Goal: Check status: Check status

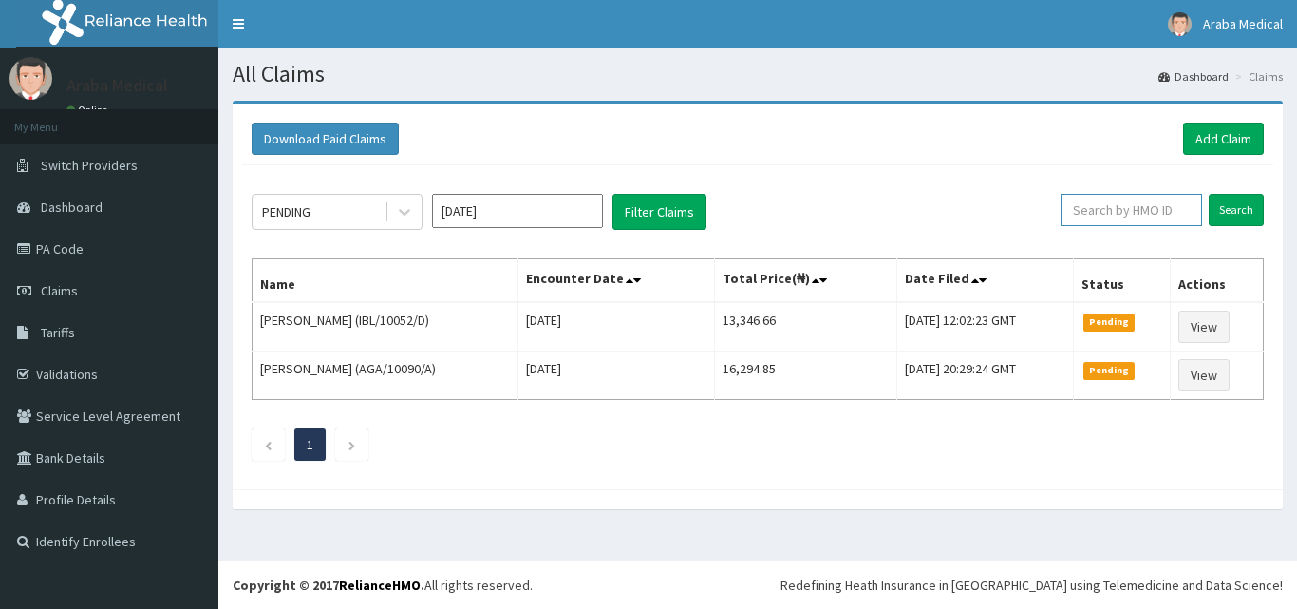
click at [1134, 207] on input "text" at bounding box center [1131, 210] width 141 height 32
click at [1209, 194] on input "Search" at bounding box center [1236, 210] width 55 height 32
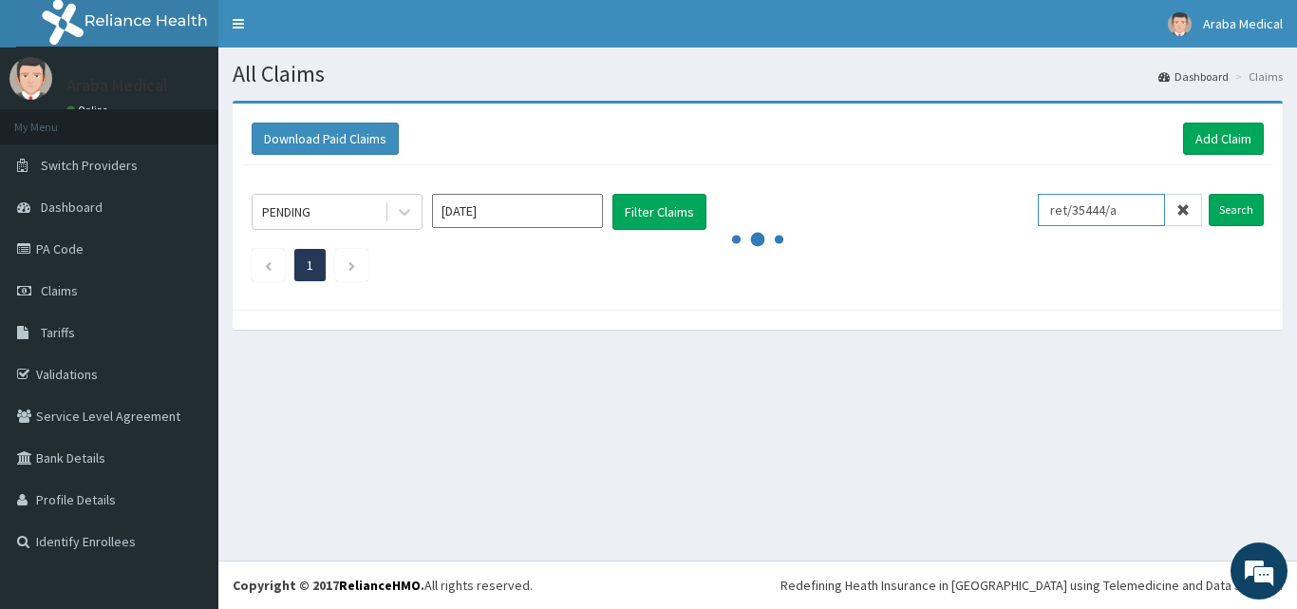
click at [1120, 209] on input "ret/35444/a" at bounding box center [1101, 210] width 127 height 32
paste input "105829"
click at [1116, 212] on input "105829" at bounding box center [1101, 210] width 127 height 32
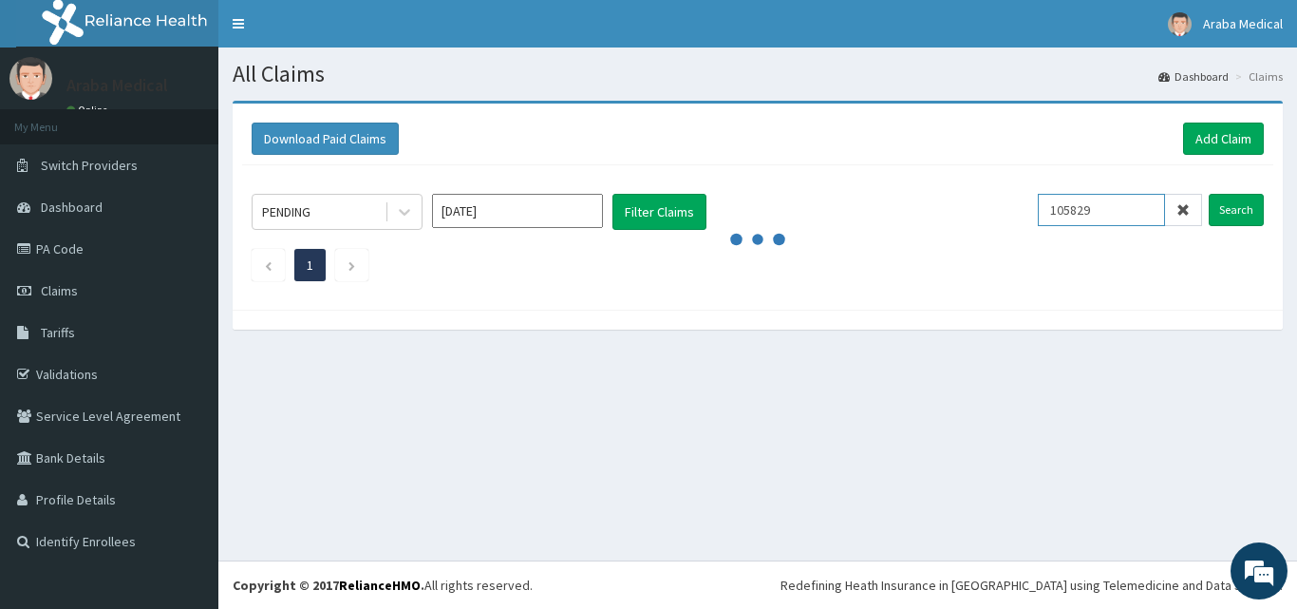
click at [1116, 212] on input "105829" at bounding box center [1101, 210] width 127 height 32
click at [1120, 202] on input "105829" at bounding box center [1101, 210] width 127 height 32
click at [1121, 202] on input "105829" at bounding box center [1101, 210] width 127 height 32
type input "ret/35444/a"
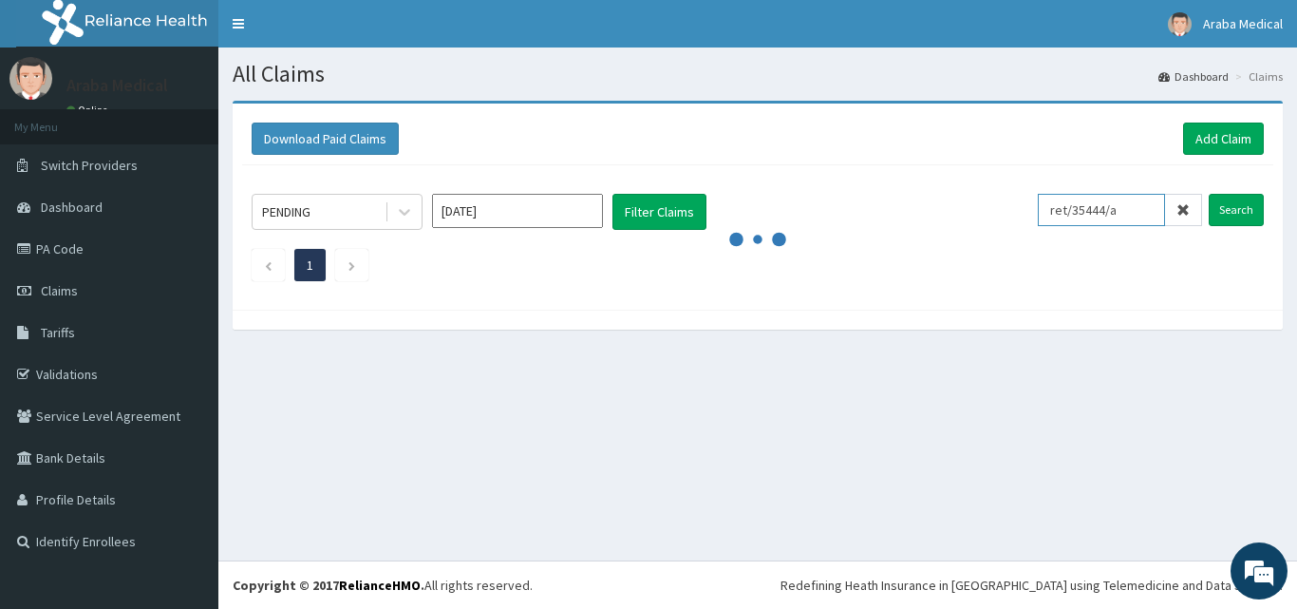
click at [1122, 202] on input "ret/35444/a" at bounding box center [1101, 210] width 127 height 32
click at [1127, 204] on input "ret/35444/a" at bounding box center [1101, 210] width 127 height 32
click at [1128, 205] on input "ret/35444/a" at bounding box center [1101, 210] width 127 height 32
click at [1218, 213] on input "Search" at bounding box center [1236, 210] width 55 height 32
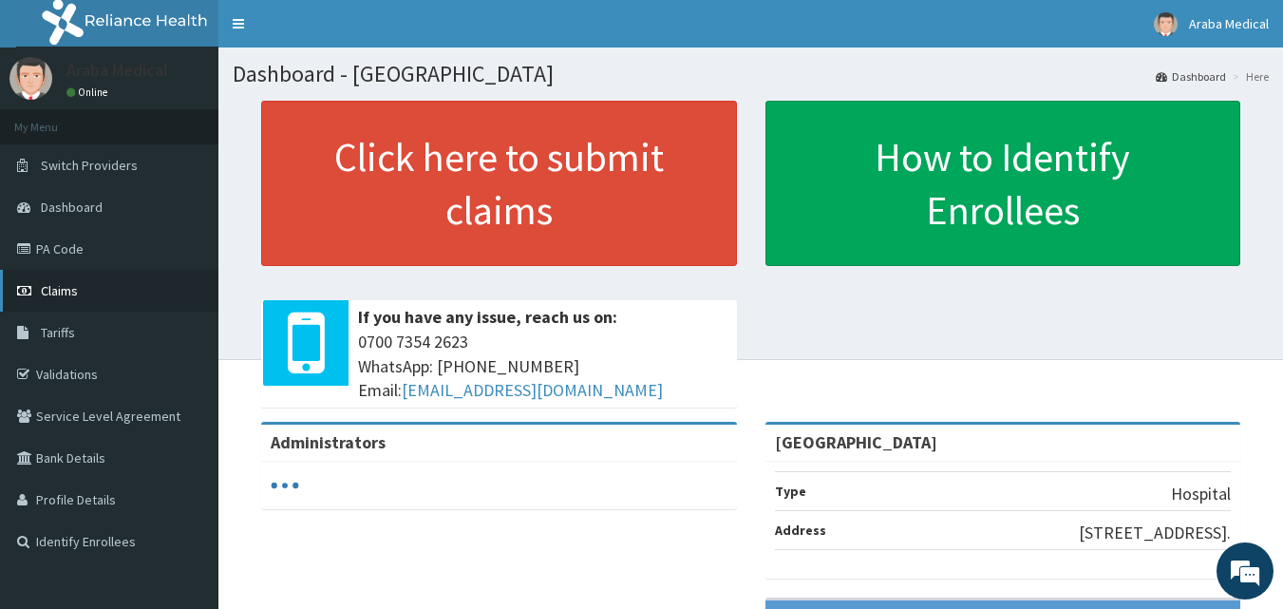
click at [66, 284] on span "Claims" at bounding box center [59, 290] width 37 height 17
click at [98, 298] on link "Claims" at bounding box center [109, 291] width 218 height 42
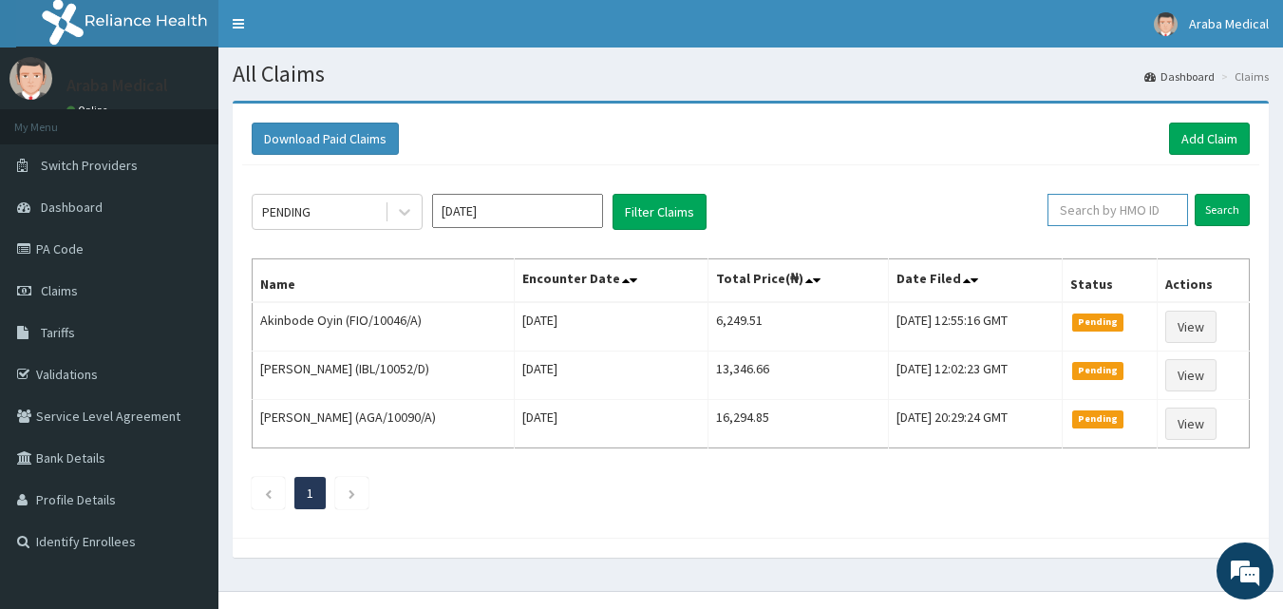
click at [1131, 210] on input "text" at bounding box center [1117, 210] width 141 height 32
type input "ret/35444/a"
click at [1195, 194] on input "Search" at bounding box center [1222, 210] width 55 height 32
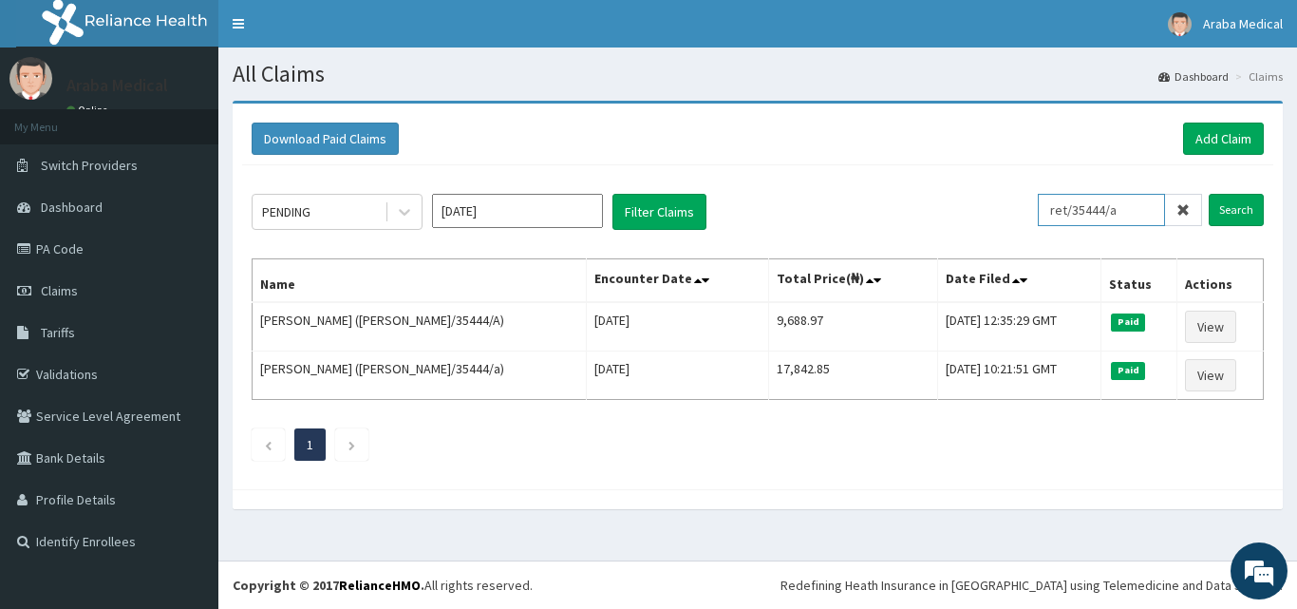
drag, startPoint x: 1163, startPoint y: 210, endPoint x: 957, endPoint y: 206, distance: 206.1
click at [957, 206] on div "PENDING [DATE] Filter Claims ret/35444/a Search" at bounding box center [758, 212] width 1012 height 36
